Goal: Task Accomplishment & Management: Use online tool/utility

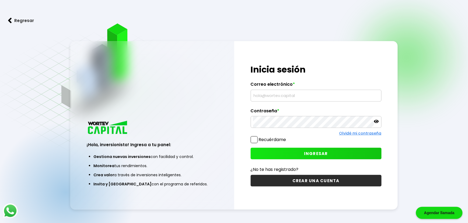
type input "[EMAIL_ADDRESS][DOMAIN_NAME]"
click at [315, 152] on span "INGRESAR" at bounding box center [316, 154] width 24 height 6
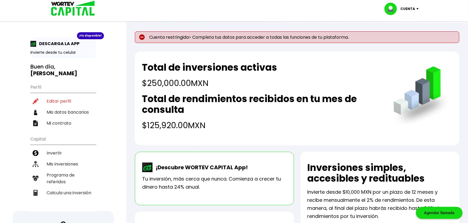
click at [415, 8] on img at bounding box center [418, 9] width 7 height 2
click at [401, 35] on li "Cerrar sesión" at bounding box center [402, 35] width 43 height 11
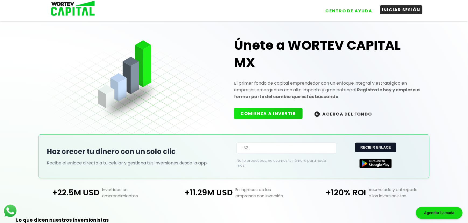
click at [393, 10] on button "INICIAR SESIÓN" at bounding box center [401, 9] width 43 height 9
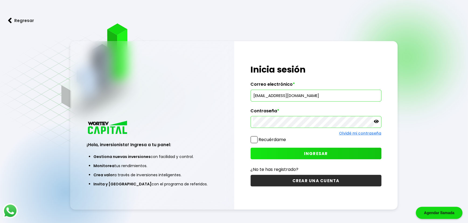
click at [323, 94] on input "[EMAIL_ADDRESS][DOMAIN_NAME]" at bounding box center [316, 95] width 126 height 11
type input "[EMAIL_ADDRESS][DOMAIN_NAME]"
click at [307, 153] on span "INGRESAR" at bounding box center [316, 154] width 24 height 6
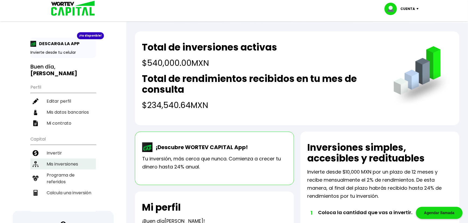
click at [53, 159] on li "Mis inversiones" at bounding box center [62, 164] width 65 height 11
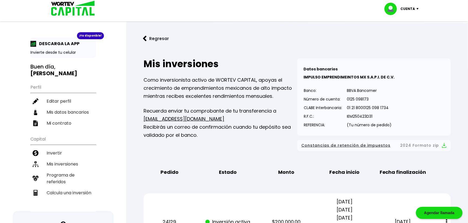
click at [147, 37] on img at bounding box center [145, 39] width 4 height 6
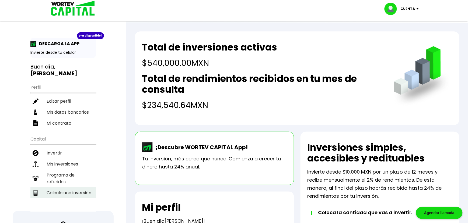
click at [55, 188] on li "Calcula una inversión" at bounding box center [62, 193] width 65 height 11
select select "1"
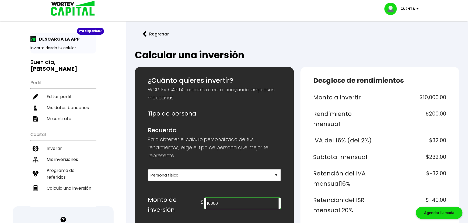
scroll to position [36, 0]
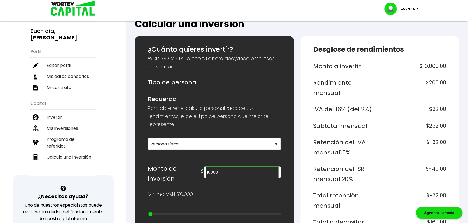
click at [230, 171] on input "10000" at bounding box center [242, 172] width 72 height 11
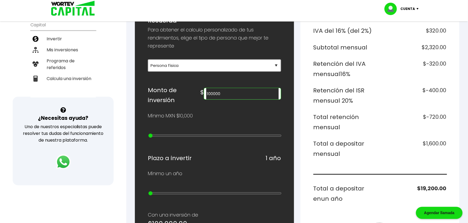
scroll to position [86, 0]
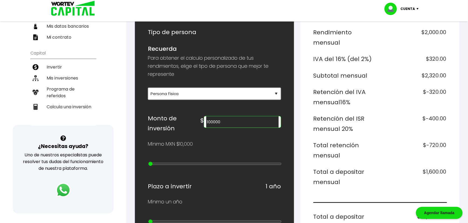
click at [231, 122] on input "100000" at bounding box center [242, 122] width 72 height 11
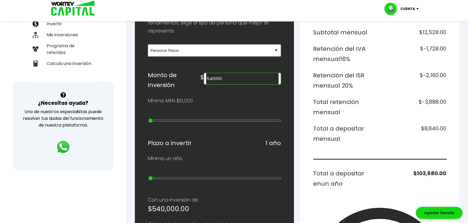
scroll to position [0, 0]
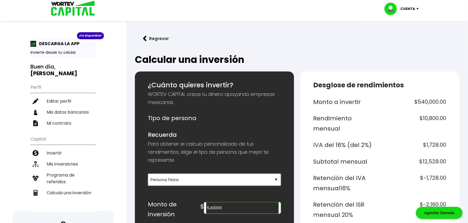
type input "540000"
click at [410, 10] on p "Cuenta" at bounding box center [408, 9] width 15 height 8
click at [405, 38] on li "Cerrar sesión" at bounding box center [402, 35] width 43 height 11
